Goal: Transaction & Acquisition: Purchase product/service

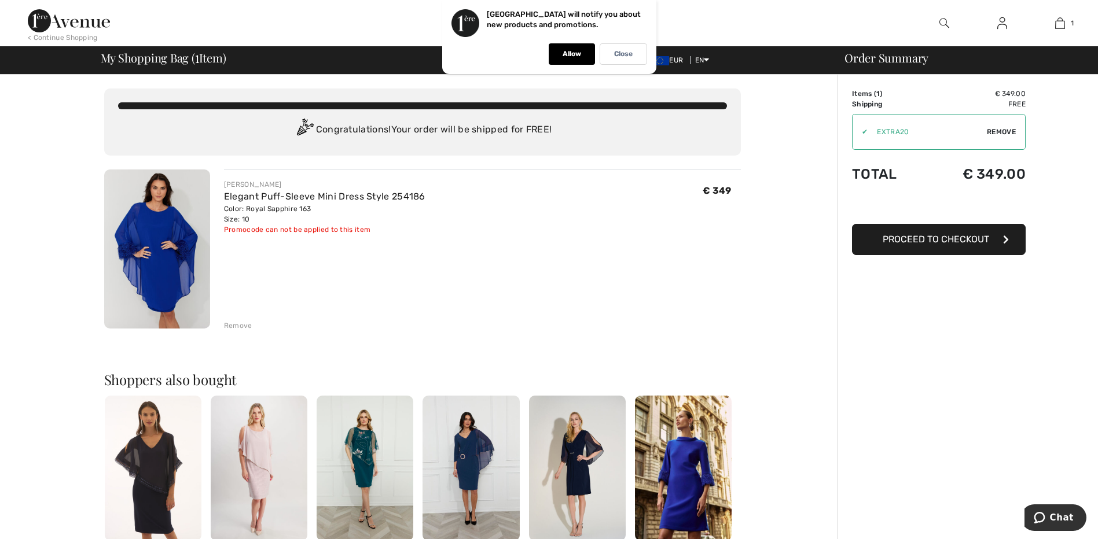
click at [865, 132] on div "✔" at bounding box center [860, 132] width 15 height 10
click at [994, 134] on span "Remove" at bounding box center [1001, 132] width 29 height 10
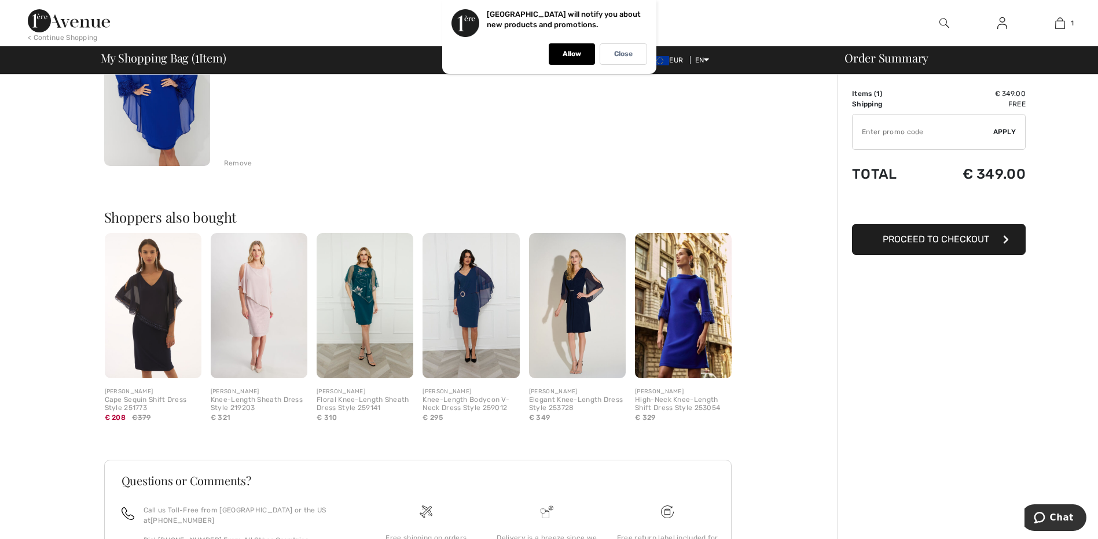
scroll to position [174, 0]
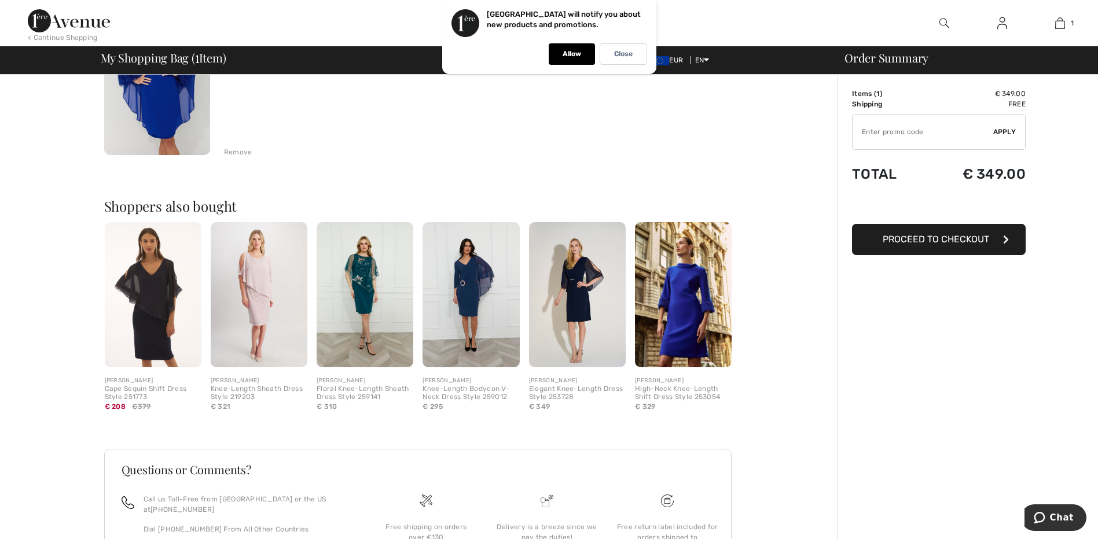
click at [164, 296] on img at bounding box center [153, 294] width 97 height 145
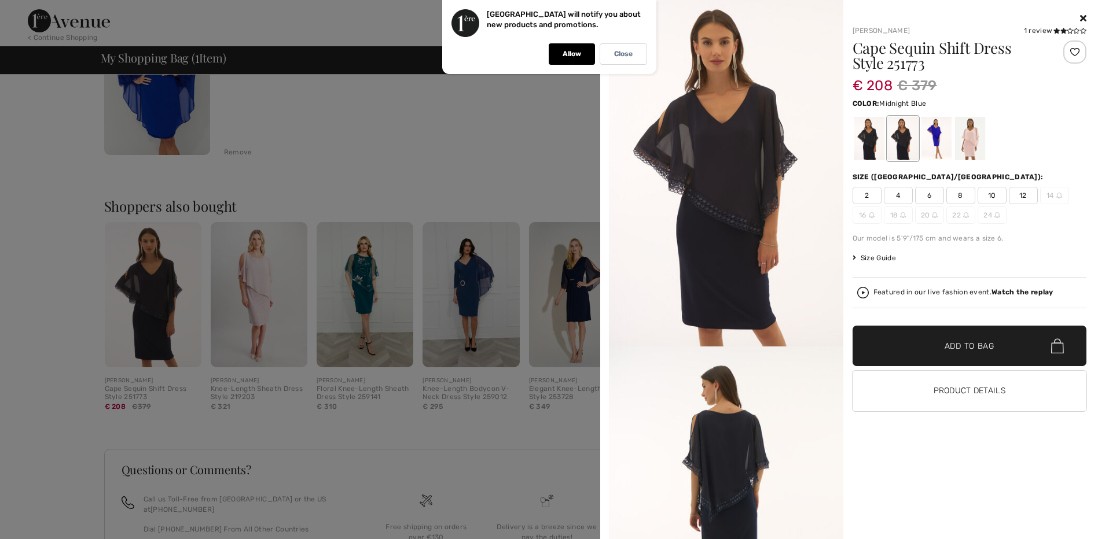
scroll to position [0, 0]
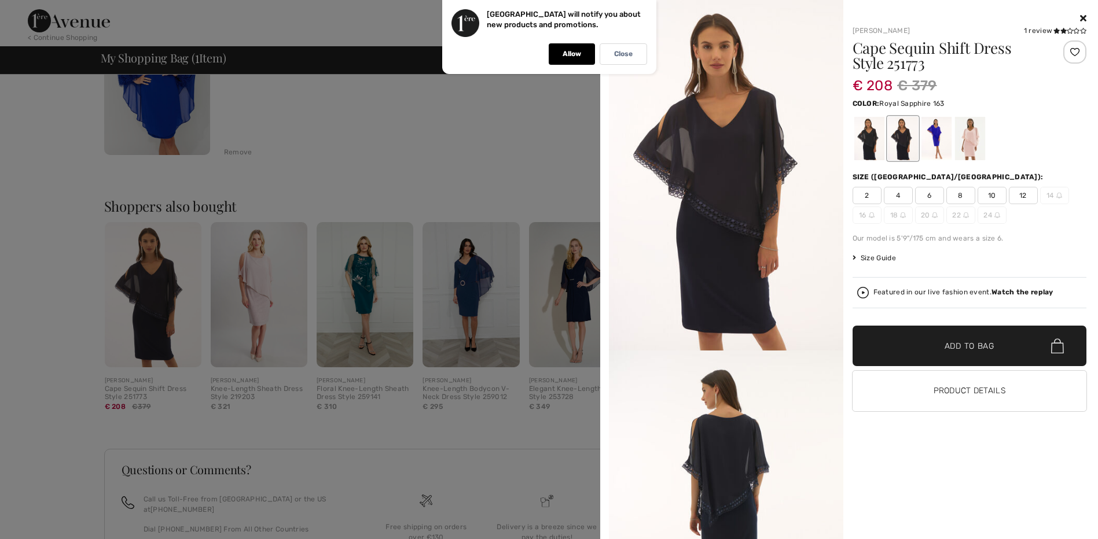
click at [938, 123] on div at bounding box center [936, 138] width 30 height 43
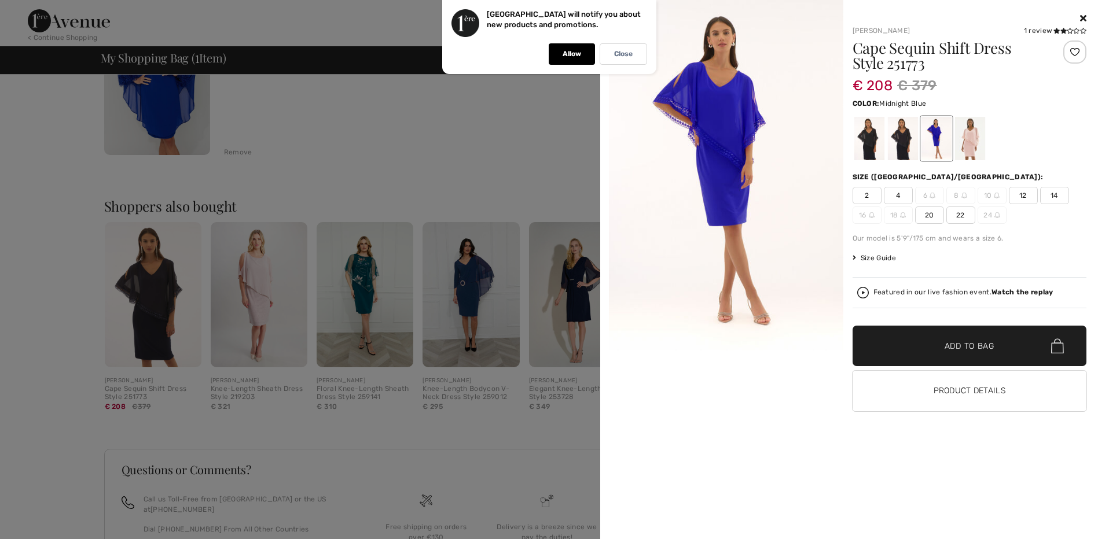
click at [896, 141] on div at bounding box center [902, 138] width 30 height 43
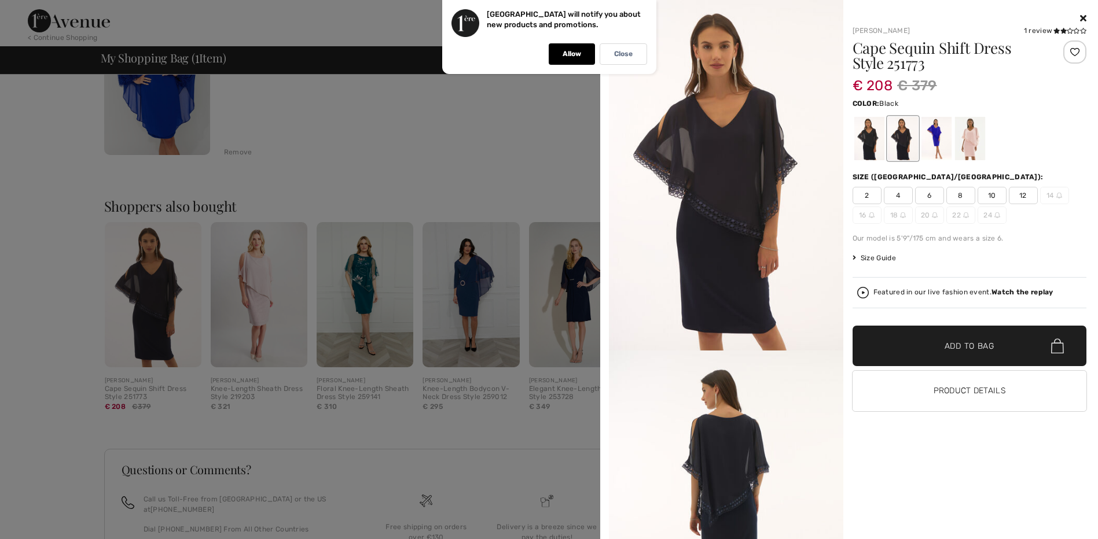
click at [867, 136] on div at bounding box center [869, 138] width 30 height 43
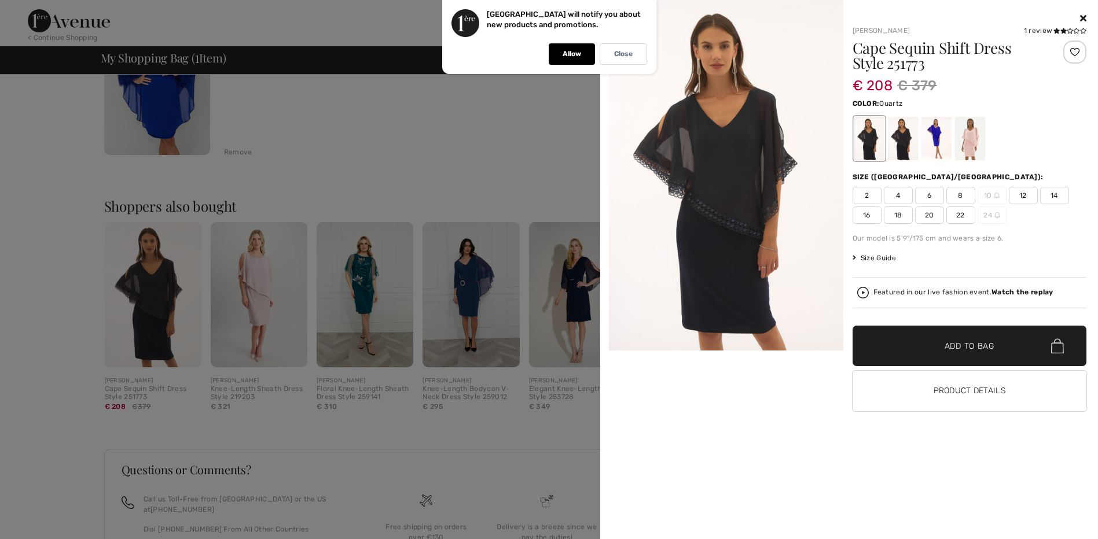
click at [965, 135] on div at bounding box center [970, 138] width 30 height 43
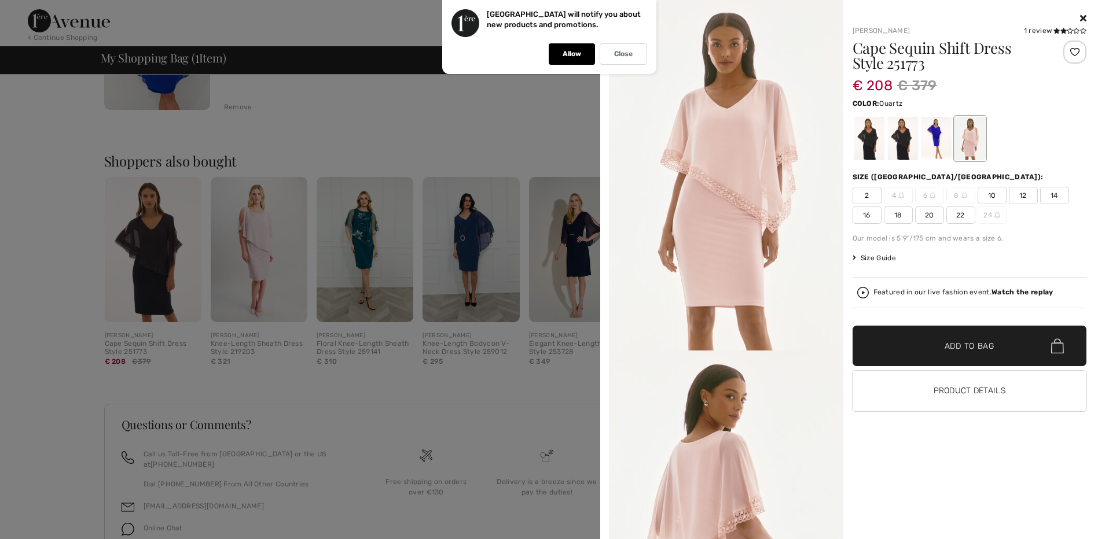
scroll to position [265, 0]
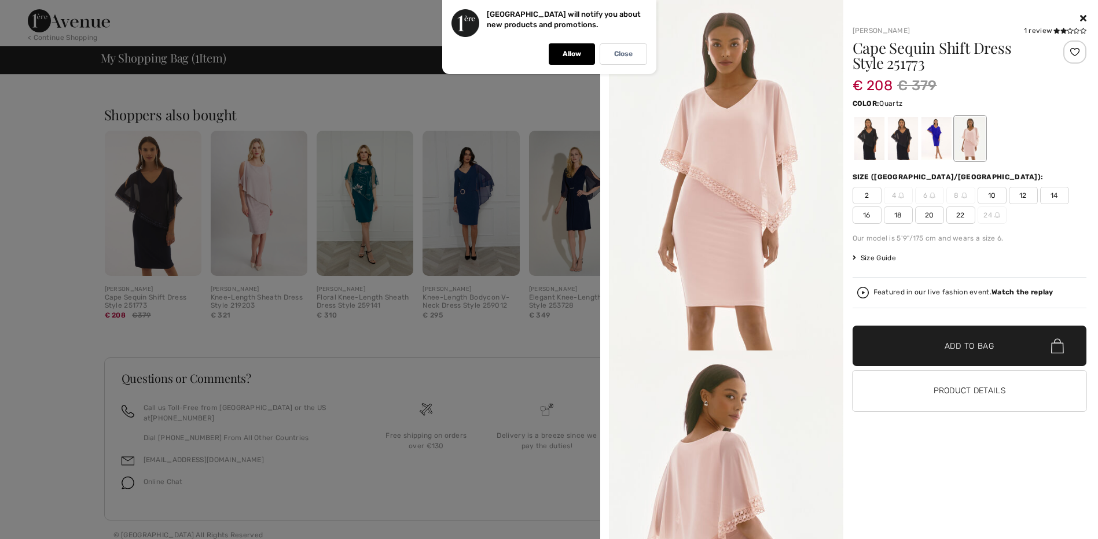
click at [244, 232] on div at bounding box center [549, 269] width 1098 height 539
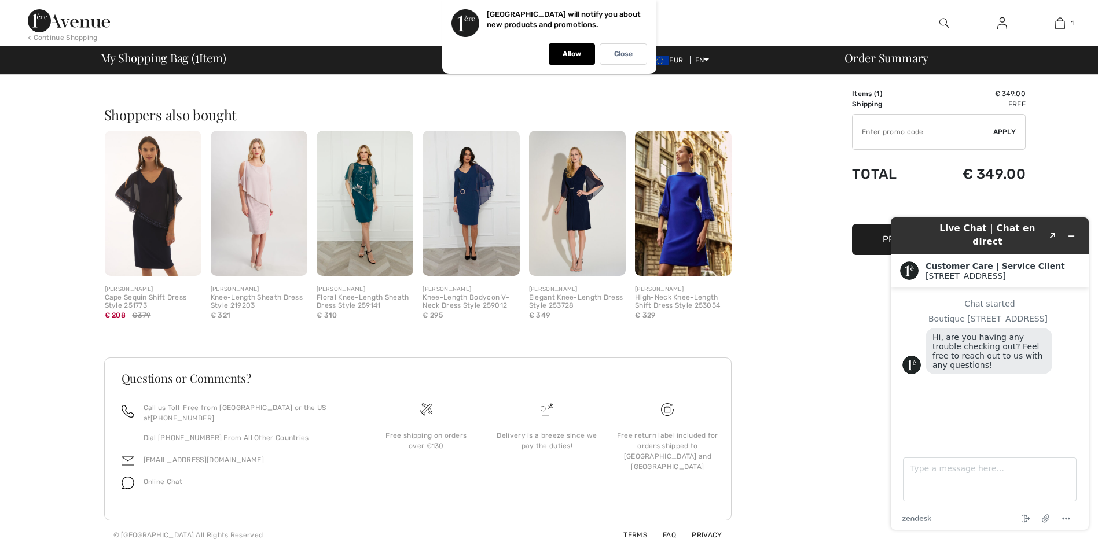
click at [686, 219] on img at bounding box center [683, 203] width 97 height 145
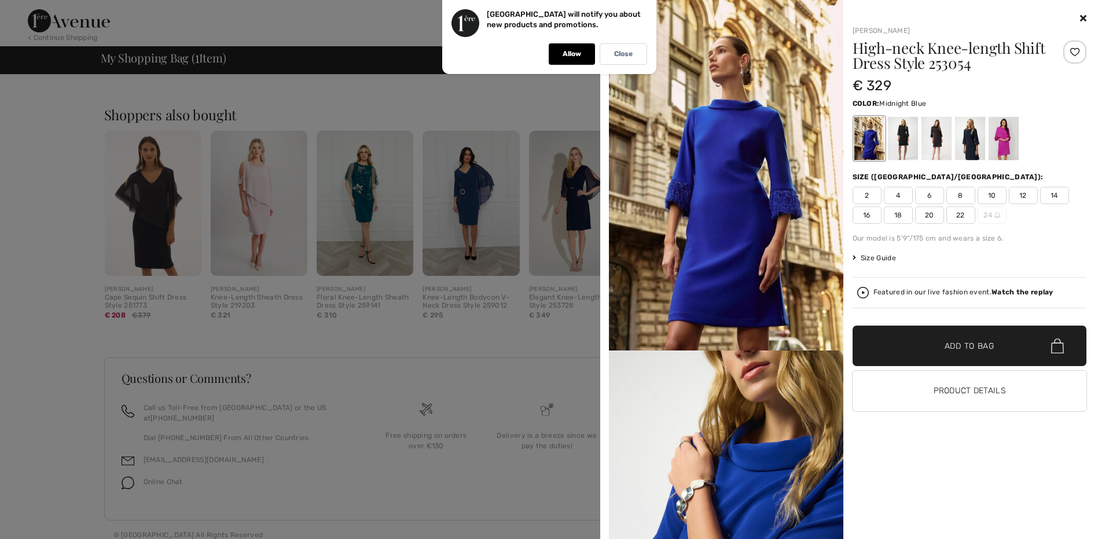
click at [975, 137] on div at bounding box center [970, 138] width 30 height 43
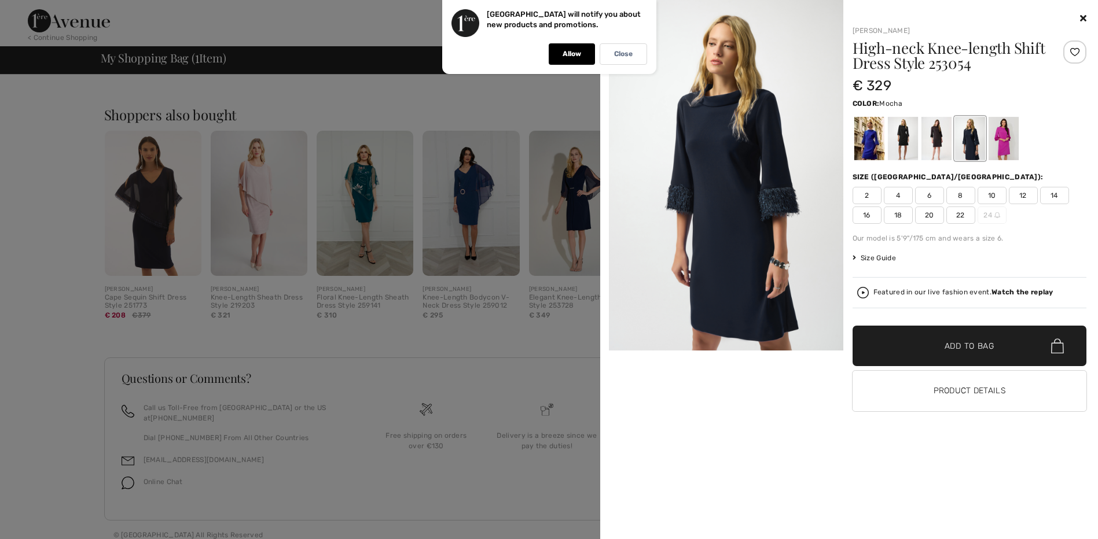
click at [942, 141] on div at bounding box center [936, 138] width 30 height 43
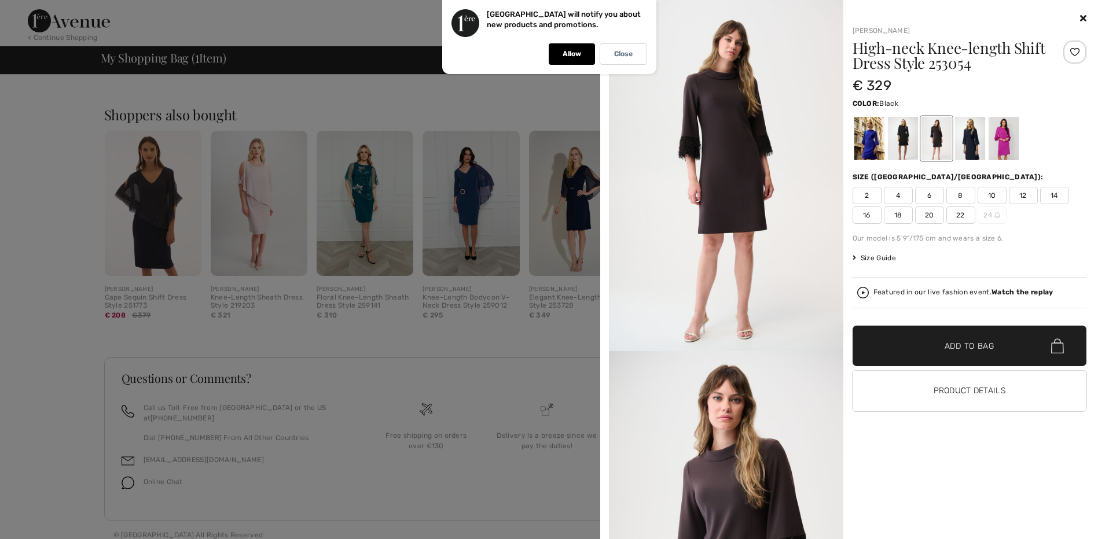
click at [905, 142] on div at bounding box center [902, 138] width 30 height 43
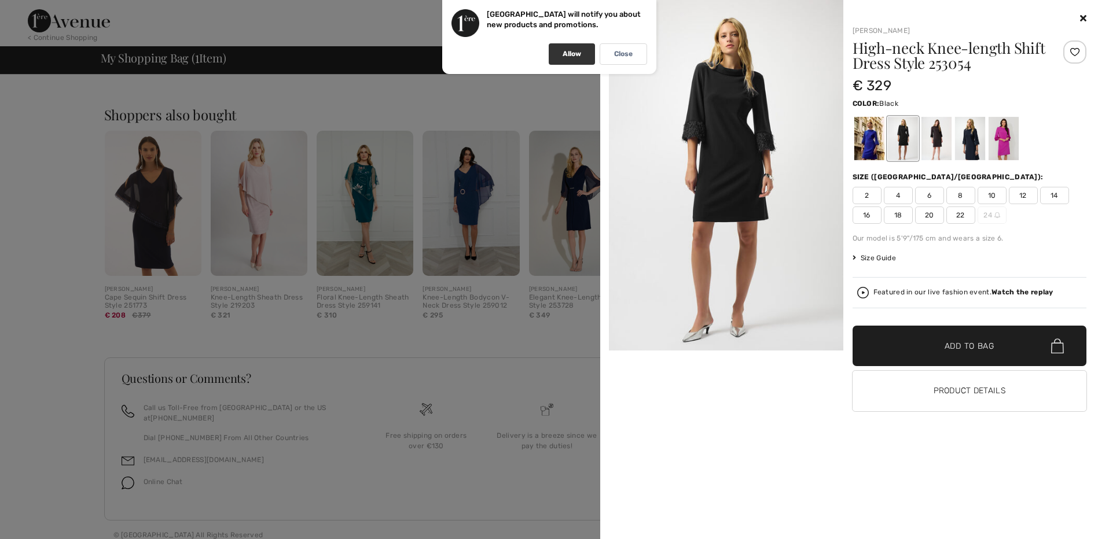
click at [559, 56] on div "Allow" at bounding box center [572, 53] width 46 height 21
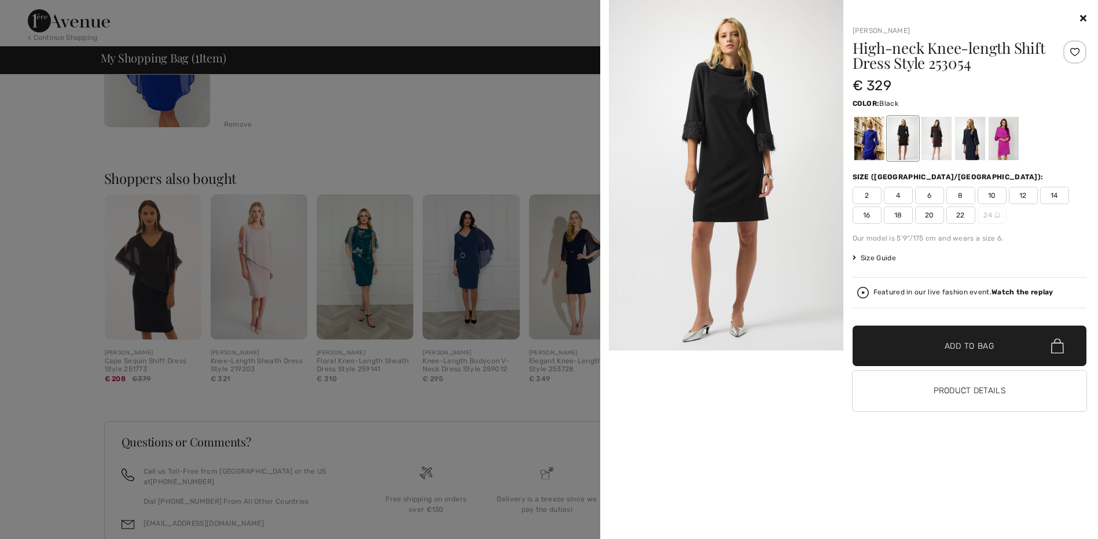
scroll to position [91, 0]
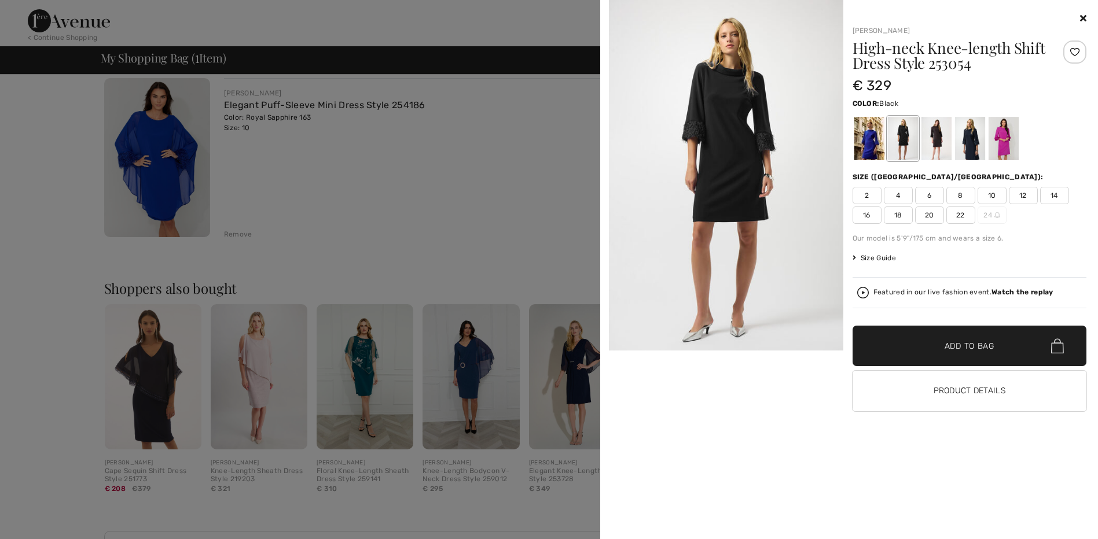
click at [1081, 19] on icon at bounding box center [1083, 17] width 6 height 9
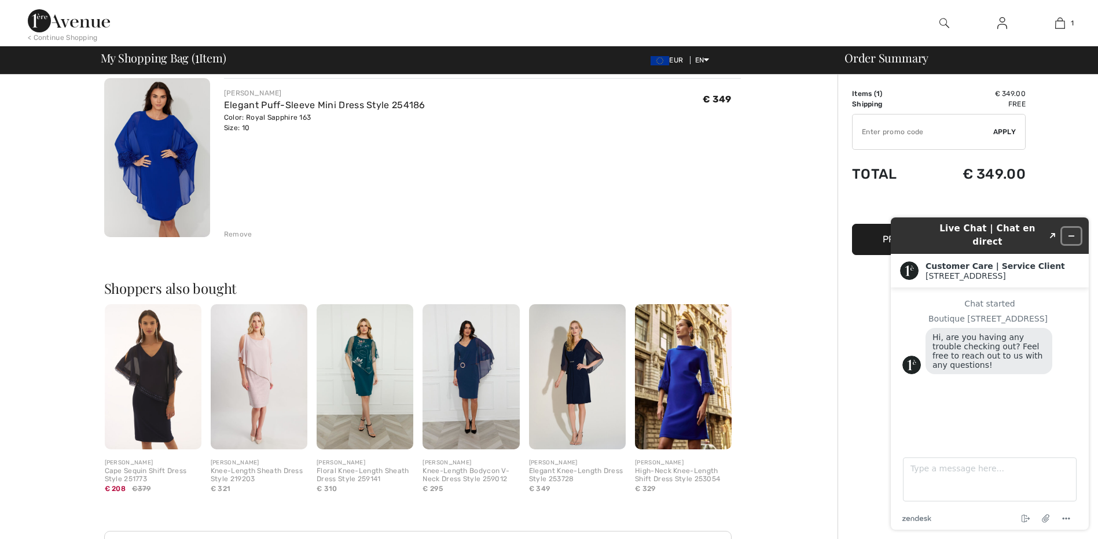
click at [1072, 232] on icon "Minimize widget" at bounding box center [1071, 236] width 8 height 8
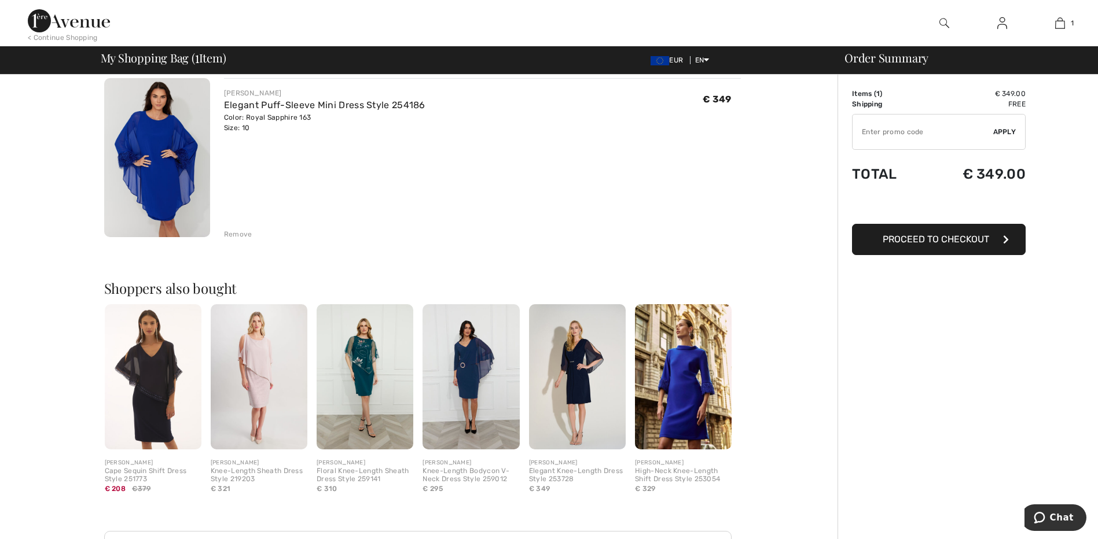
click at [942, 244] on span "Proceed to Checkout" at bounding box center [936, 239] width 107 height 11
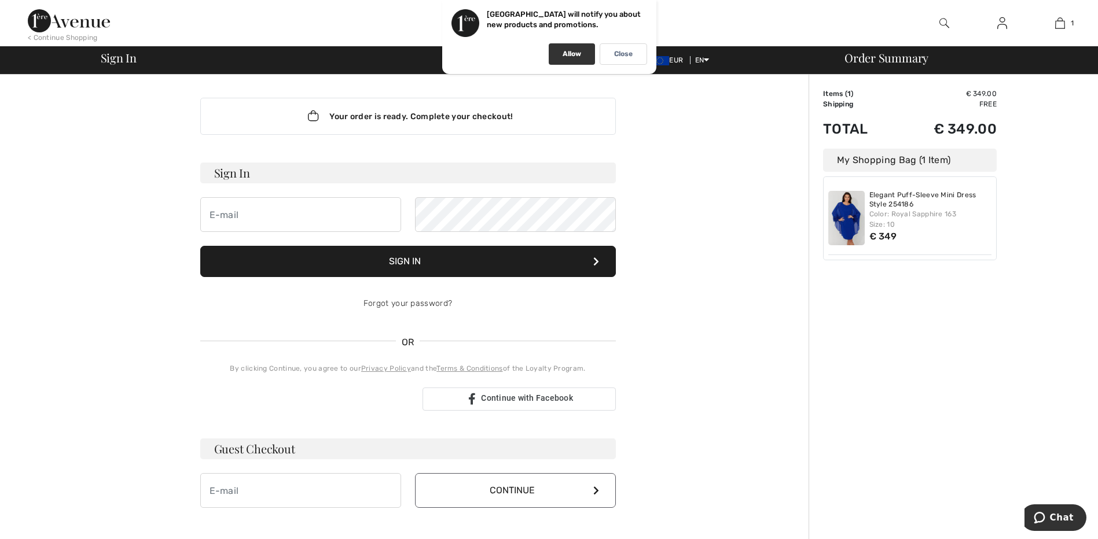
click at [563, 54] on p "Allow" at bounding box center [572, 54] width 19 height 9
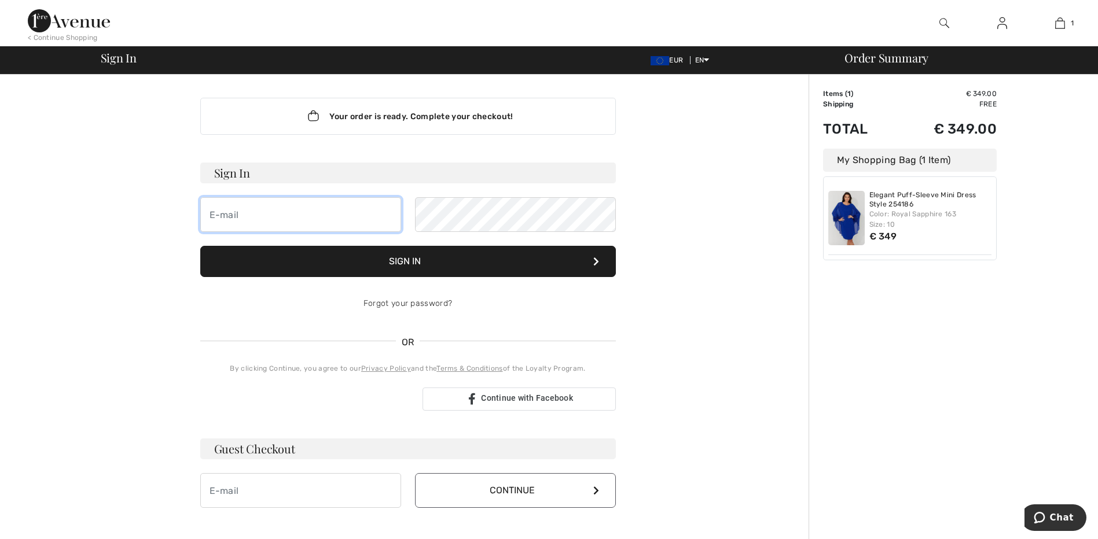
click at [295, 218] on input "email" at bounding box center [300, 214] width 201 height 35
type input "shoshibrz66@gmail.com"
click at [402, 260] on button "Sign In" at bounding box center [408, 261] width 416 height 31
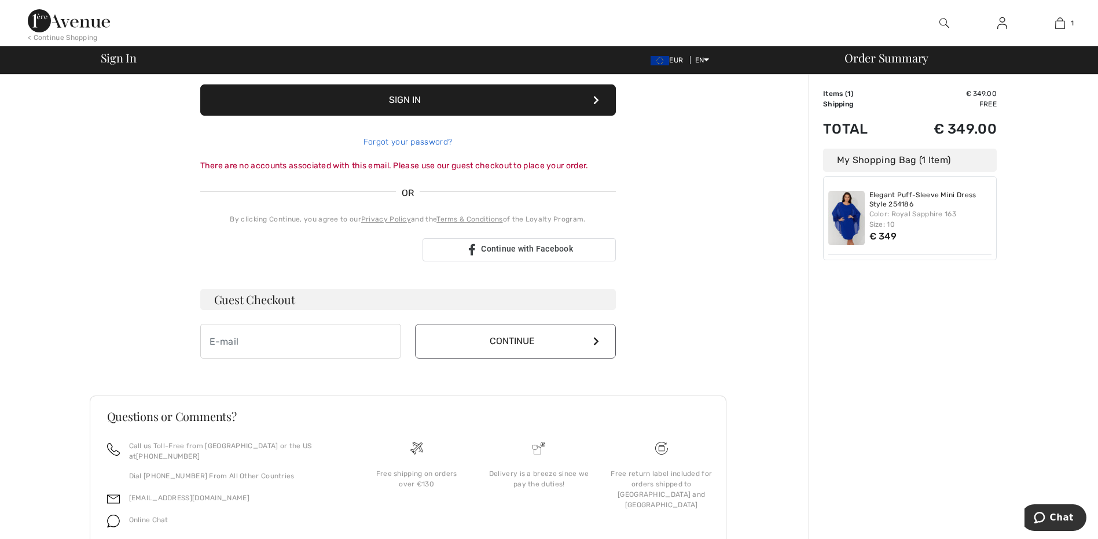
scroll to position [174, 0]
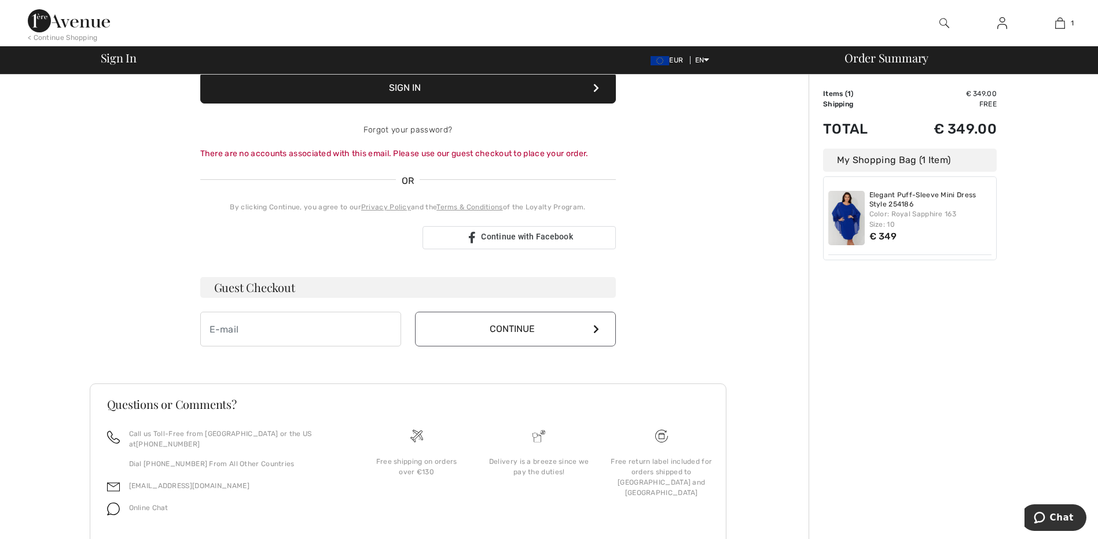
click at [257, 291] on h3 "Guest Checkout" at bounding box center [408, 287] width 416 height 21
click at [284, 287] on h3 "Guest Checkout" at bounding box center [408, 287] width 416 height 21
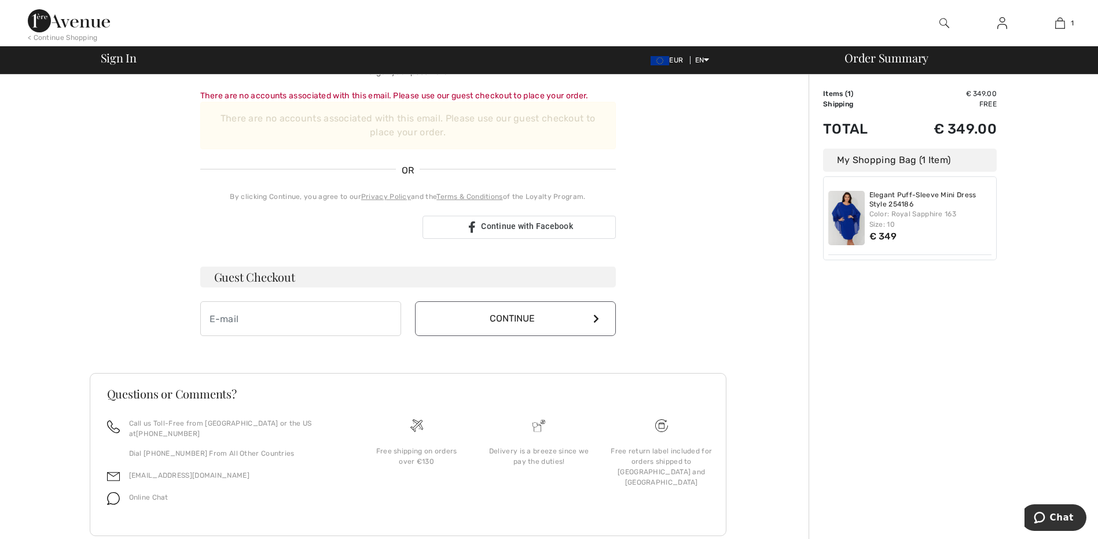
scroll to position [200, 0]
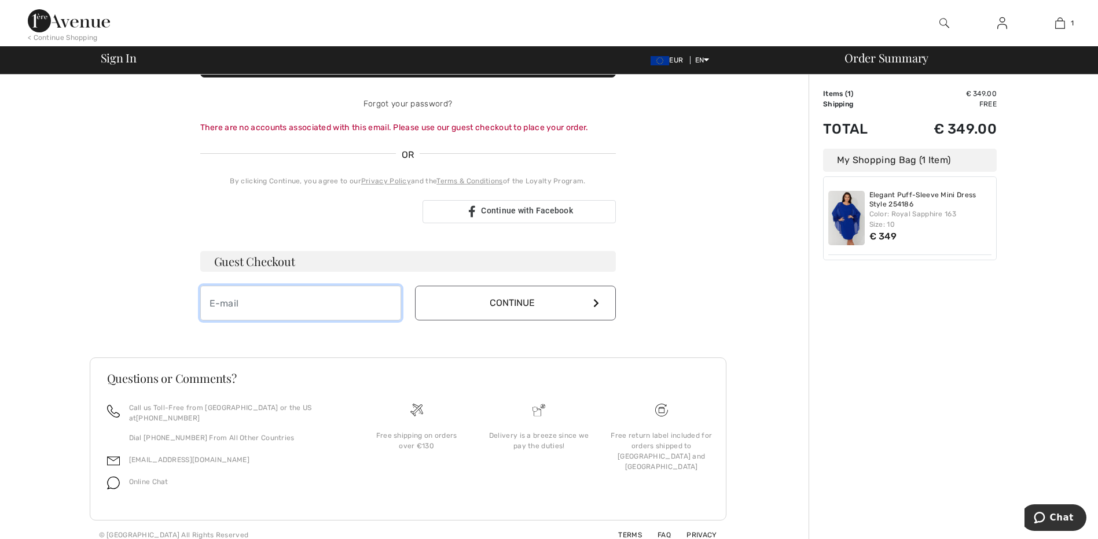
click at [333, 305] on input "email" at bounding box center [300, 303] width 201 height 35
type input "[EMAIL_ADDRESS][DOMAIN_NAME]"
click at [518, 307] on button "Continue" at bounding box center [515, 303] width 201 height 35
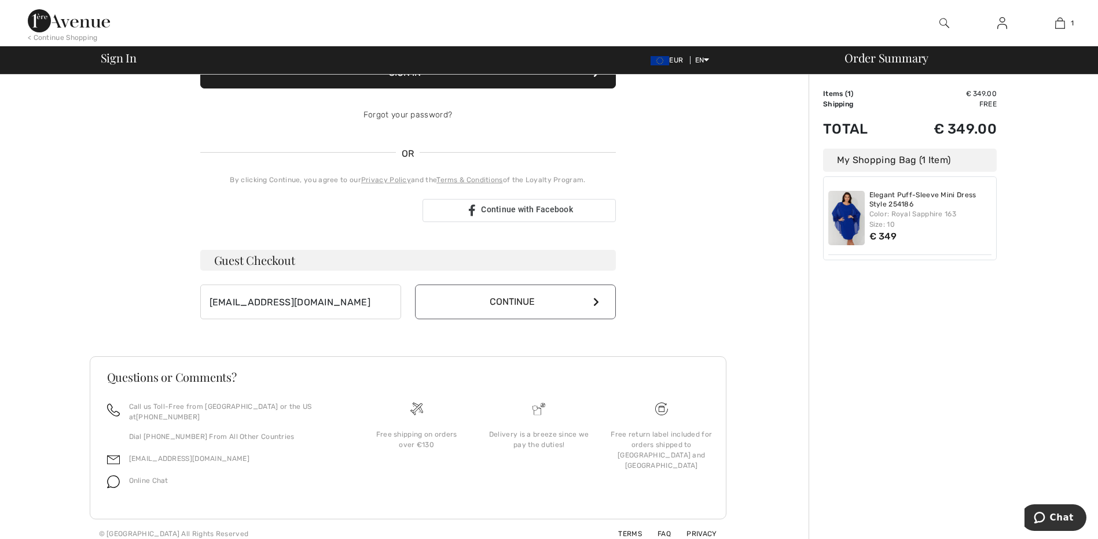
scroll to position [188, 0]
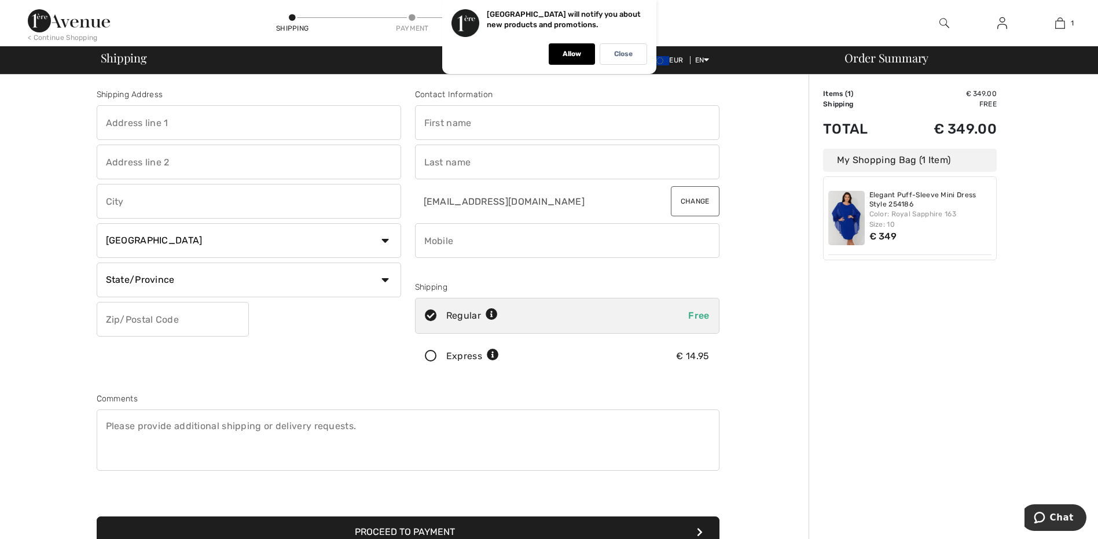
click at [439, 117] on input "text" at bounding box center [567, 122] width 304 height 35
click at [432, 122] on input "text" at bounding box center [567, 122] width 304 height 35
type input "shoshi"
select select "IL"
type input "barzur"
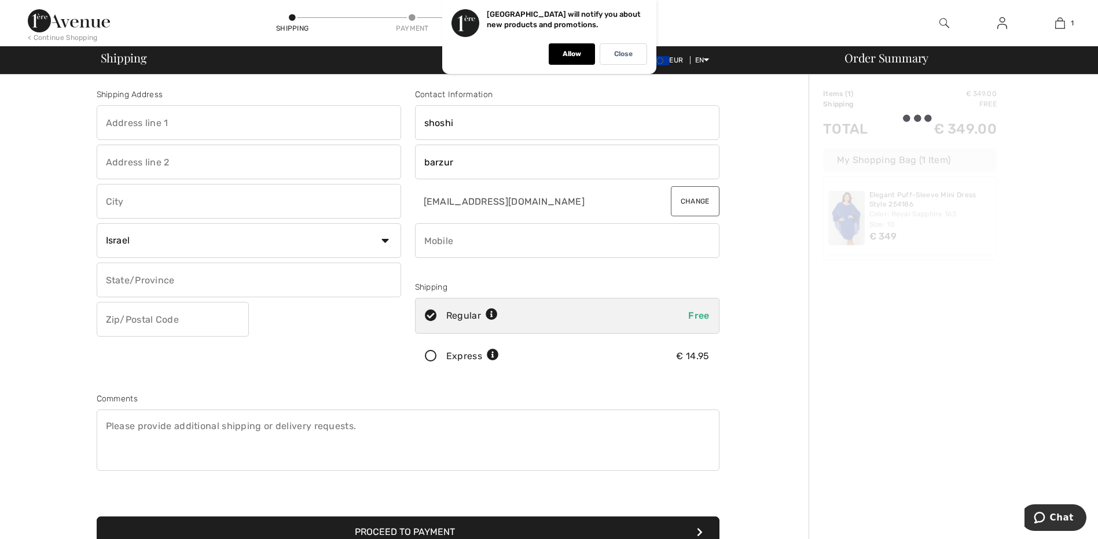
type input "שושנה"
type input "0544977788"
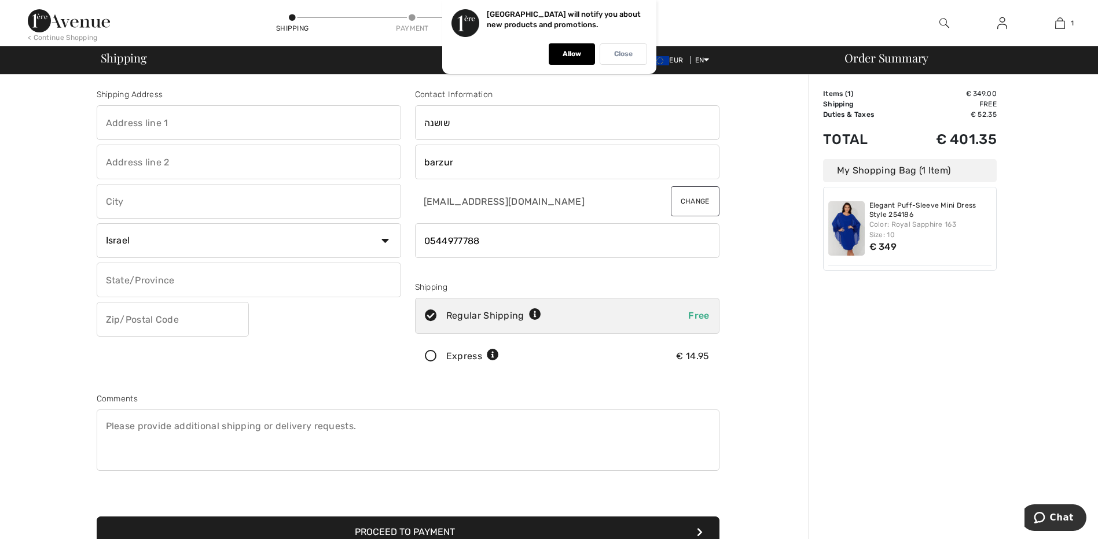
click at [628, 59] on div "Close" at bounding box center [623, 53] width 47 height 21
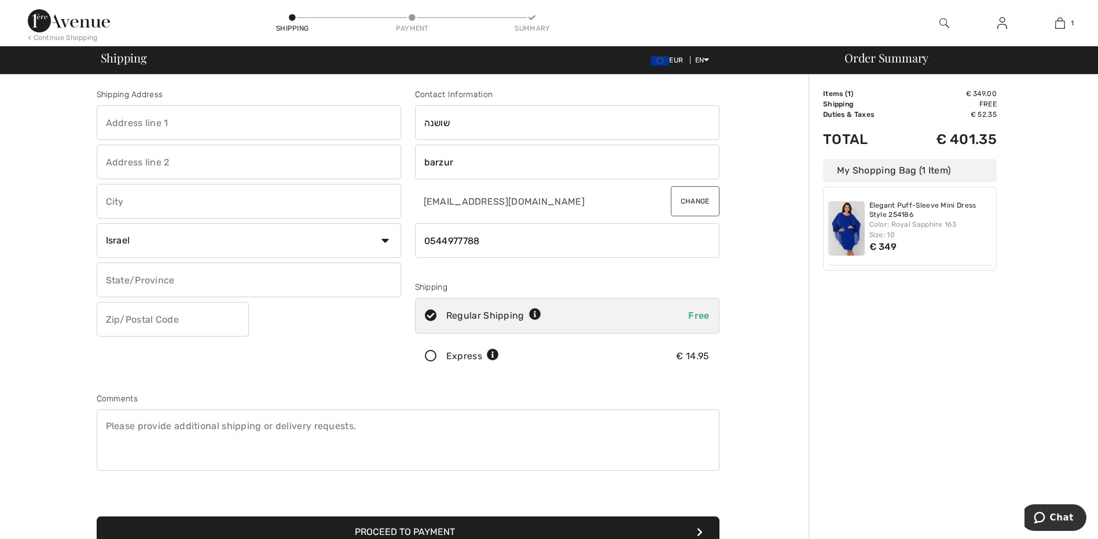
click at [429, 358] on icon at bounding box center [431, 357] width 31 height 12
